Goal: Task Accomplishment & Management: Complete application form

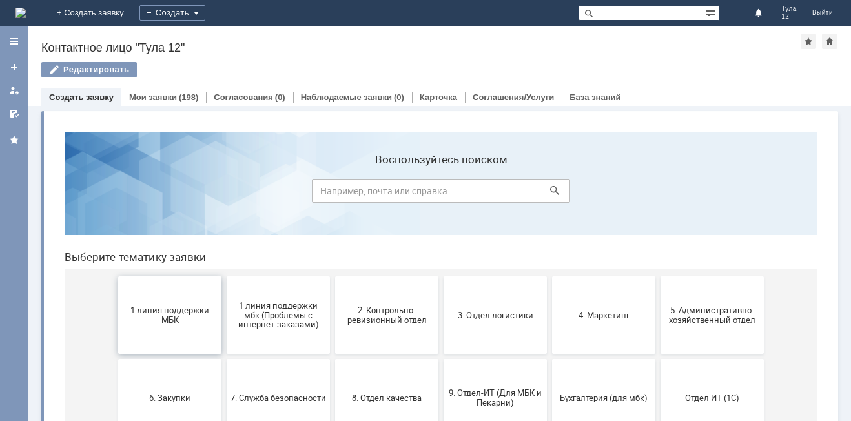
click at [147, 310] on span "1 линия поддержки МБК" at bounding box center [170, 314] width 96 height 19
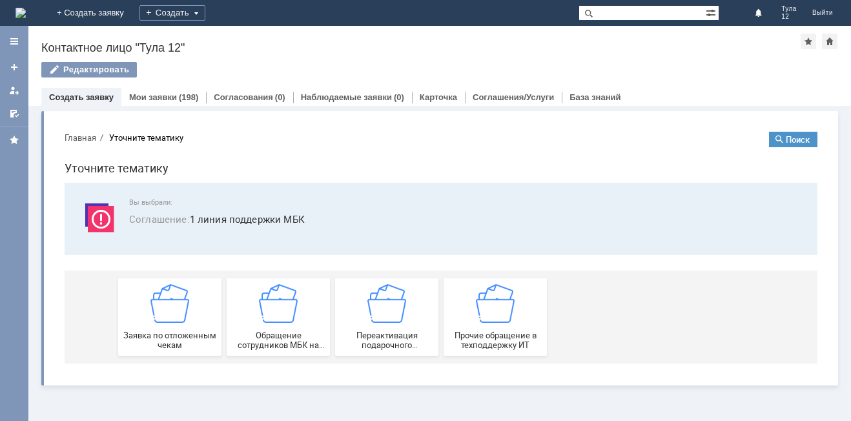
click at [147, 310] on div "Заявка по отложенным чекам" at bounding box center [170, 317] width 96 height 66
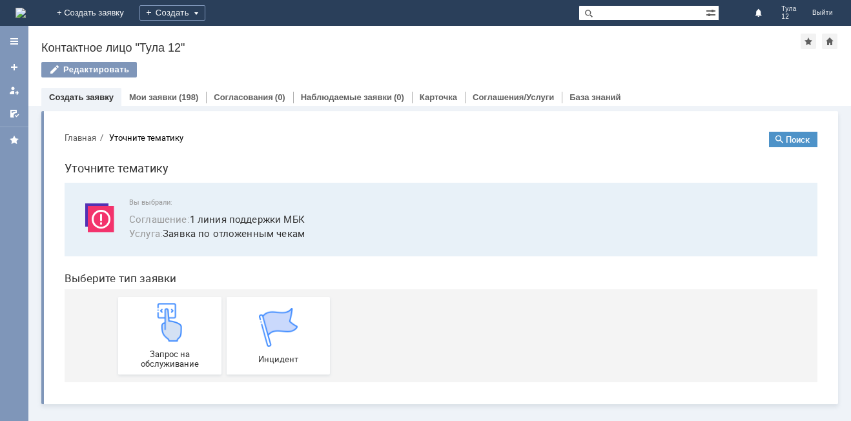
click at [147, 310] on div "Запрос на обслуживание" at bounding box center [170, 336] width 96 height 66
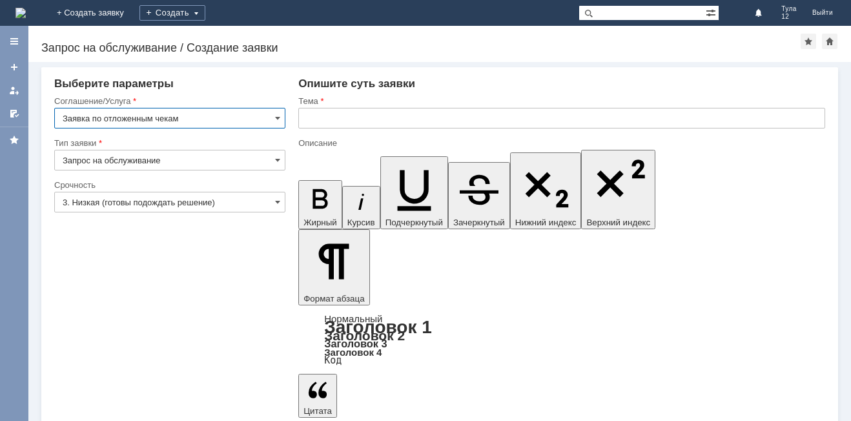
click at [371, 120] on input "text" at bounding box center [561, 118] width 527 height 21
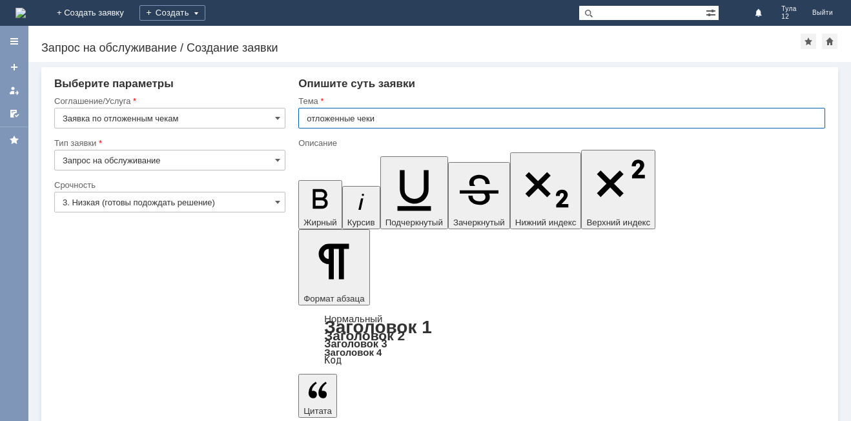
type input "отложенные чеки"
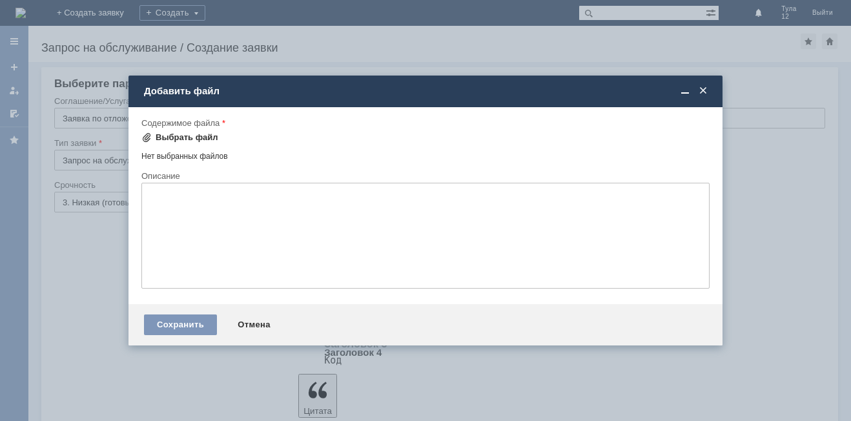
click at [167, 139] on div "Выбрать файл" at bounding box center [187, 137] width 63 height 10
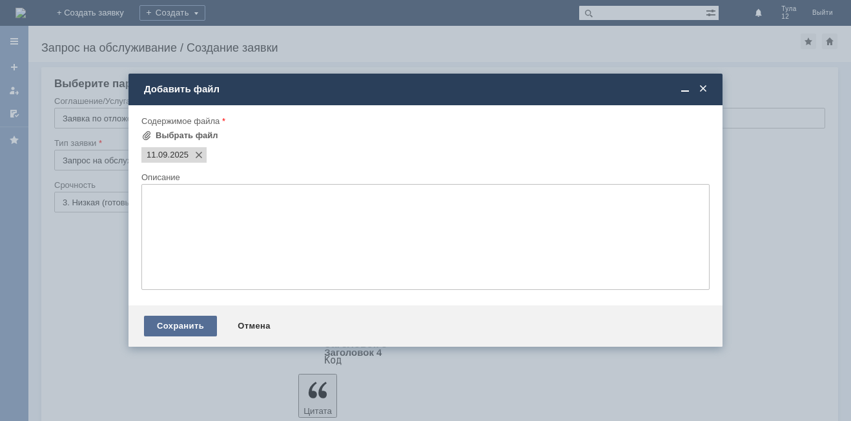
click at [182, 326] on div "Сохранить" at bounding box center [180, 326] width 73 height 21
